Goal: Task Accomplishment & Management: Manage account settings

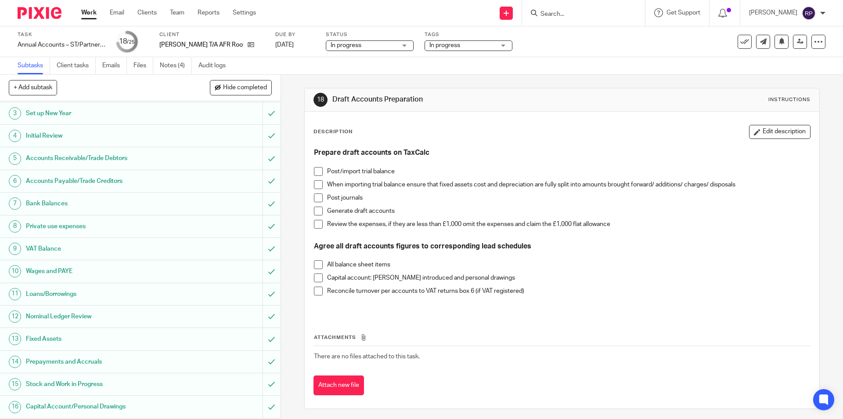
scroll to position [246, 0]
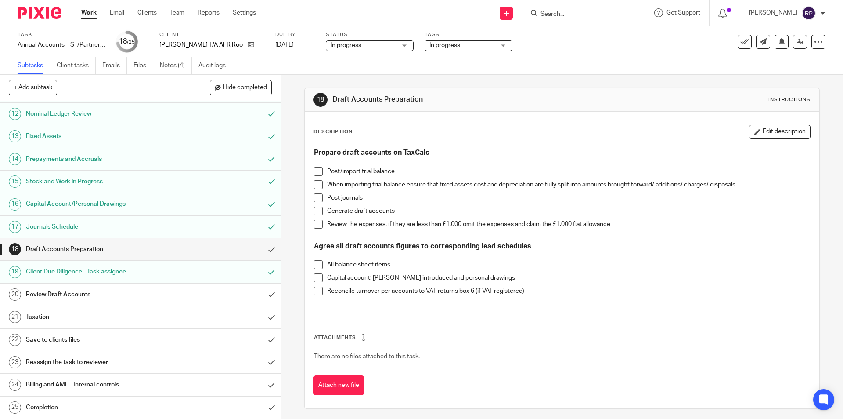
click at [318, 170] on span at bounding box center [318, 171] width 9 height 9
click at [315, 210] on span at bounding box center [318, 210] width 9 height 9
click at [315, 264] on span at bounding box center [318, 264] width 9 height 9
click at [316, 278] on span at bounding box center [318, 277] width 9 height 9
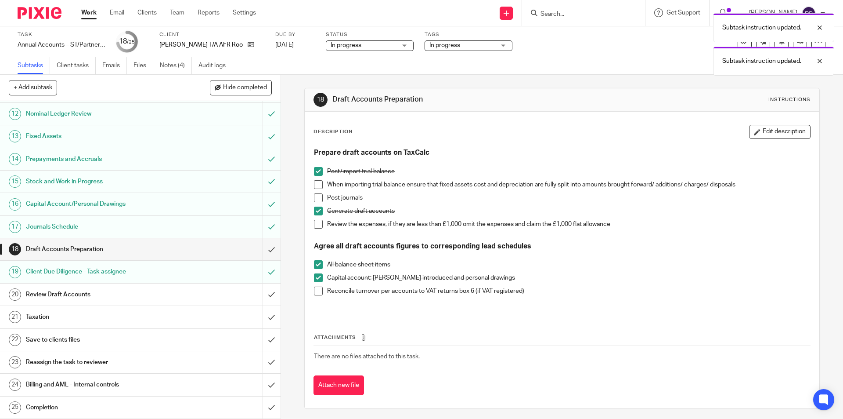
click at [315, 288] on span at bounding box center [318, 290] width 9 height 9
click at [265, 245] on input "submit" at bounding box center [140, 249] width 281 height 22
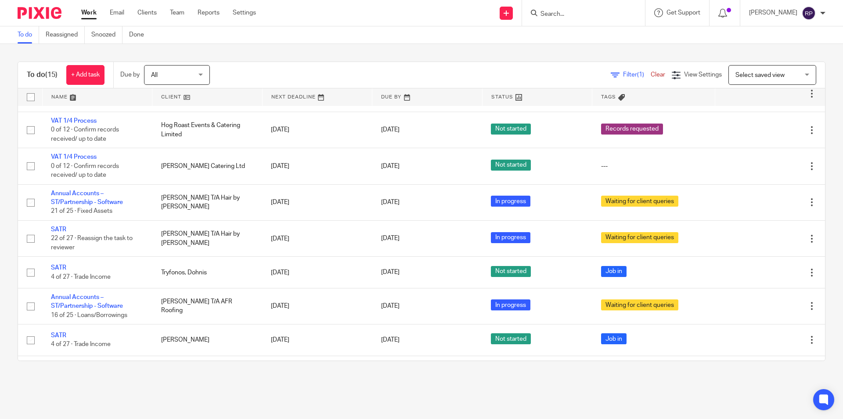
scroll to position [291, 0]
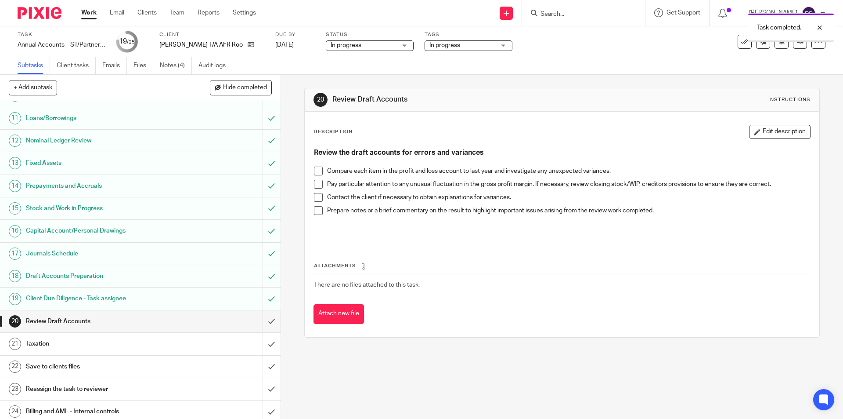
scroll to position [246, 0]
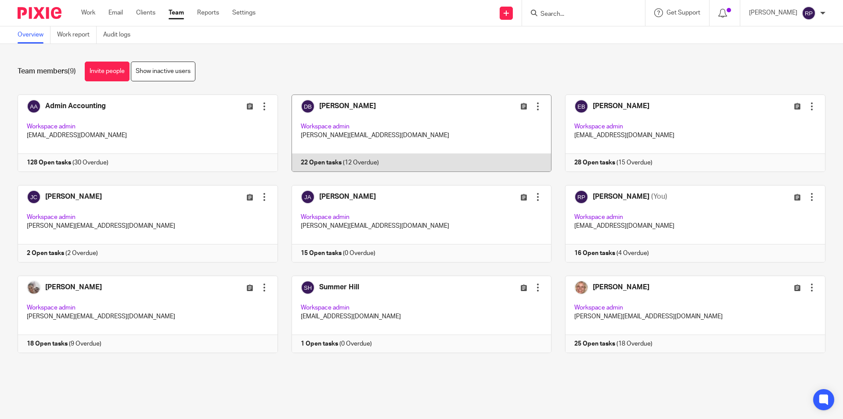
click at [361, 112] on link at bounding box center [415, 132] width 274 height 77
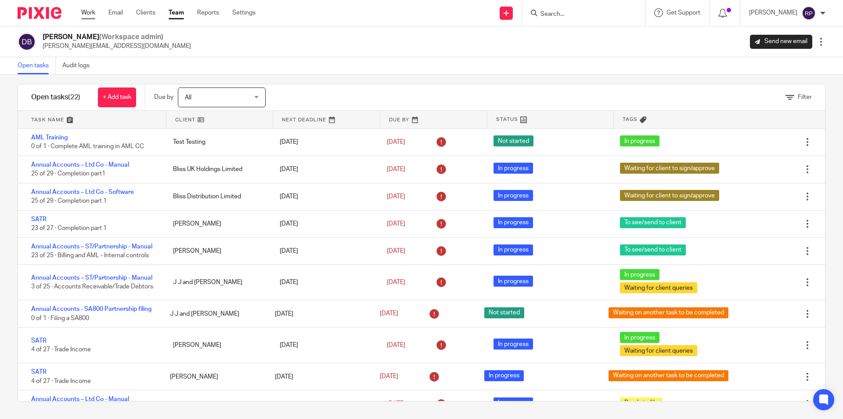
click at [86, 14] on link "Work" at bounding box center [88, 12] width 14 height 9
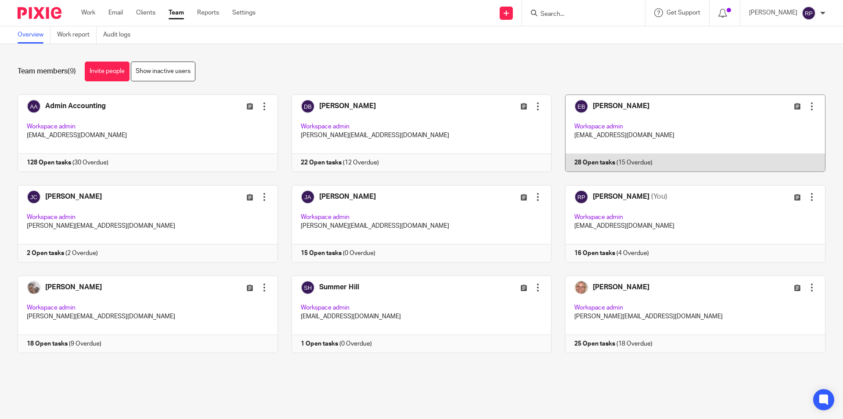
click at [635, 127] on link at bounding box center [689, 132] width 274 height 77
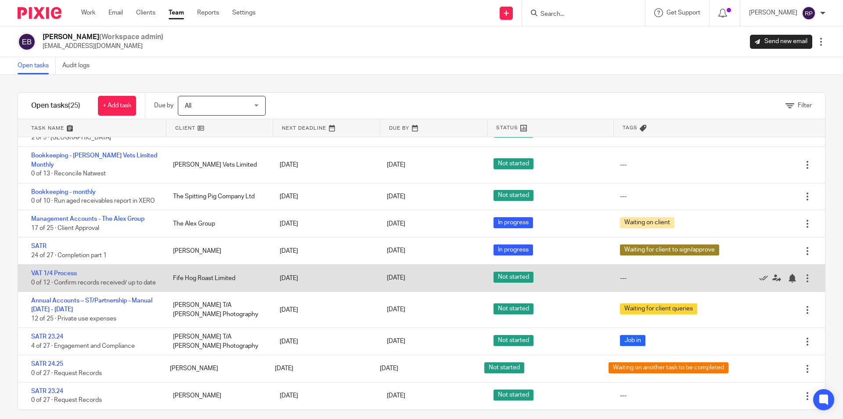
scroll to position [8, 0]
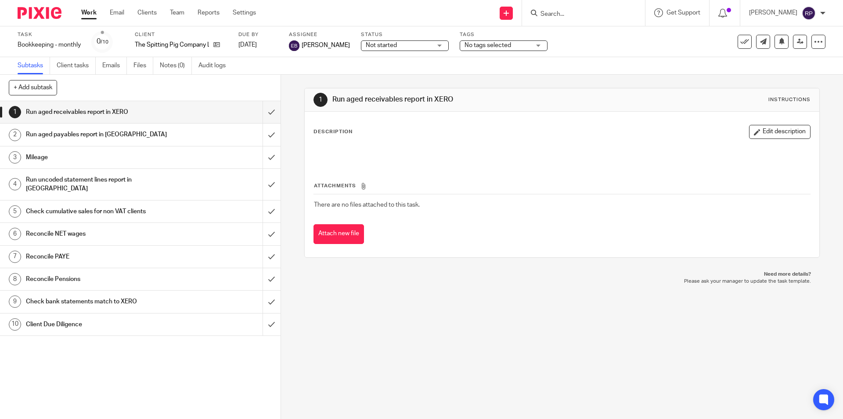
click at [146, 134] on h1 "Run aged payables report in [GEOGRAPHIC_DATA]" at bounding box center [102, 134] width 152 height 13
click at [141, 158] on h1 "Mileage" at bounding box center [102, 157] width 152 height 13
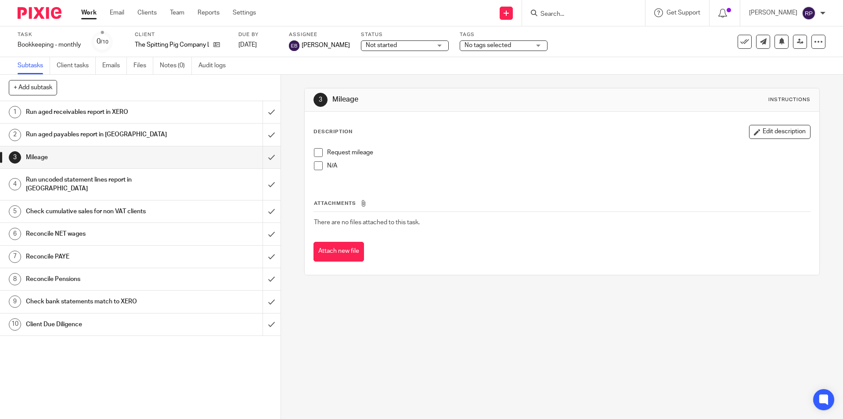
click at [138, 180] on h1 "Run uncoded statement lines report in [GEOGRAPHIC_DATA]" at bounding box center [102, 184] width 152 height 22
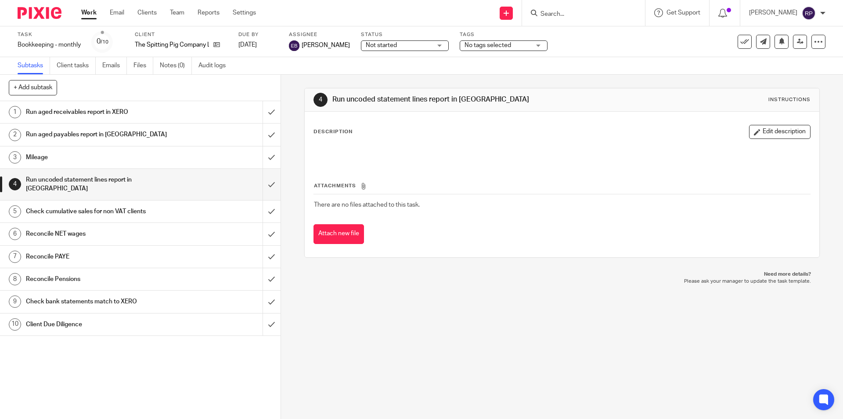
click at [129, 205] on h1 "Check cumulative sales for non VAT clients" at bounding box center [102, 211] width 152 height 13
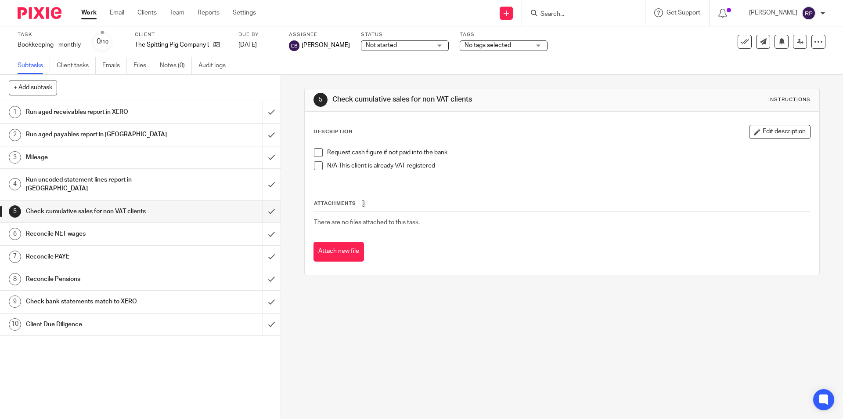
click at [93, 227] on h1 "Reconcile NET wages" at bounding box center [102, 233] width 152 height 13
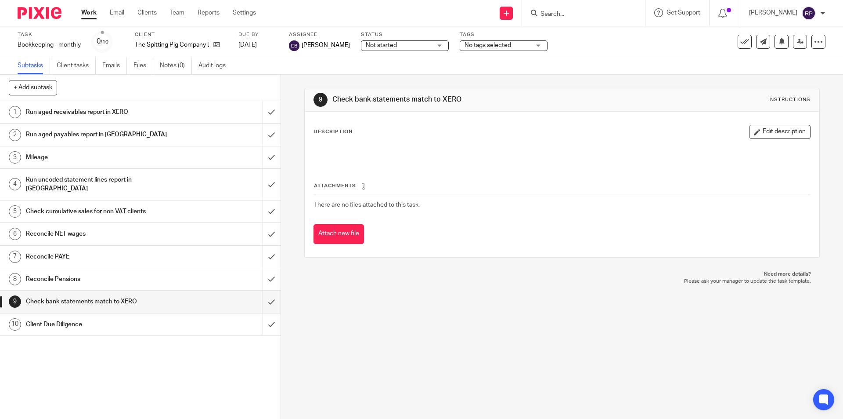
click at [80, 318] on h1 "Client Due Diligence" at bounding box center [102, 324] width 152 height 13
